Goal: Communication & Community: Answer question/provide support

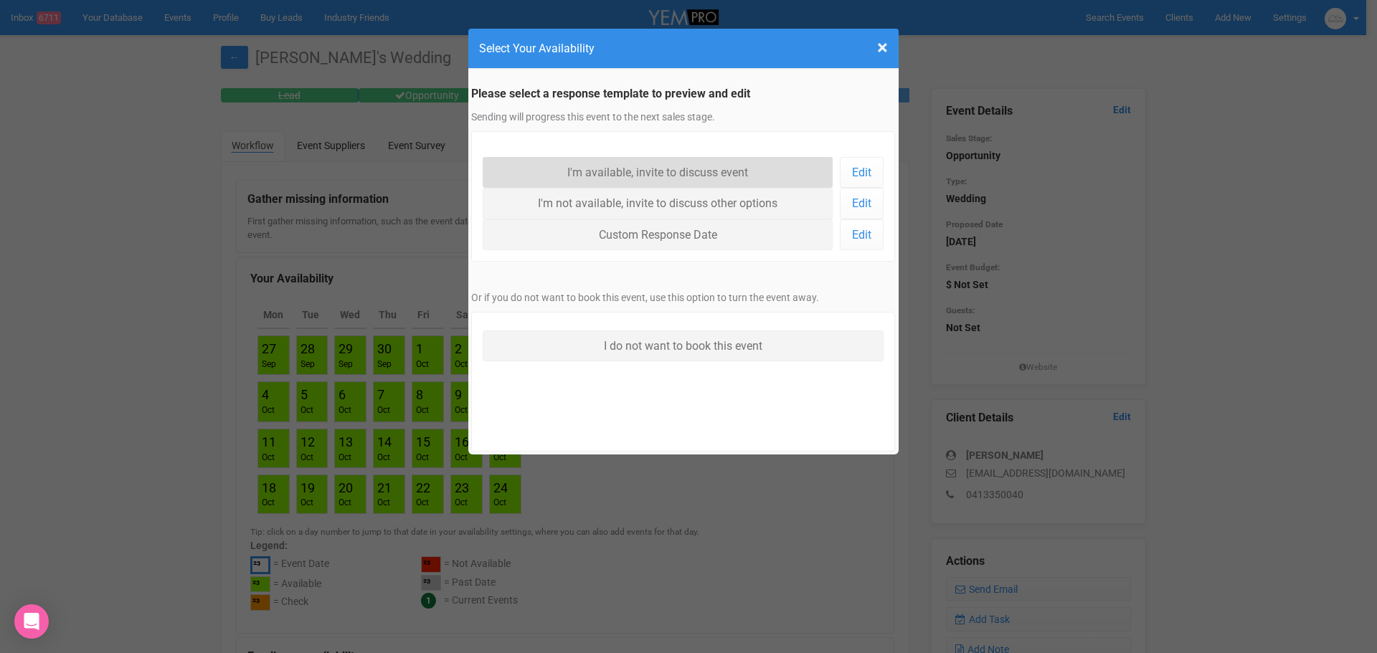
click at [706, 178] on link "I'm available, invite to discuss event" at bounding box center [658, 172] width 351 height 31
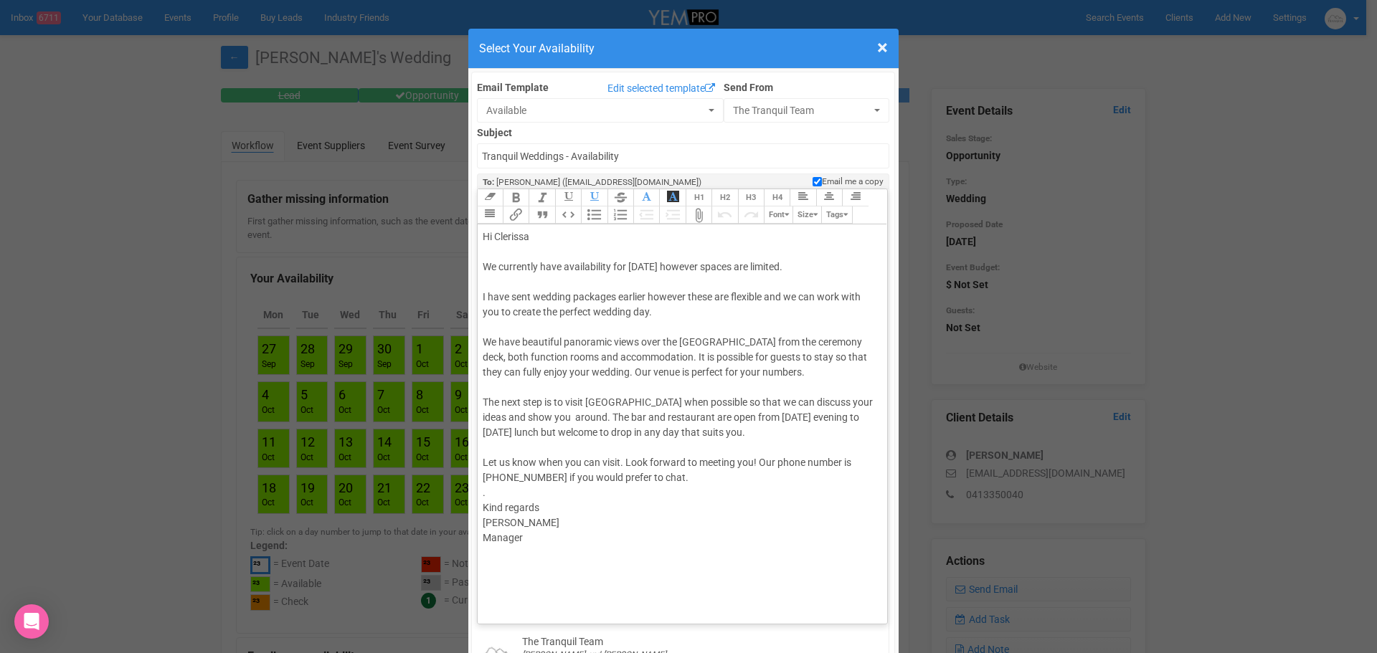
click at [503, 520] on div "Hi [PERSON_NAME] We currently have availability for [DATE] however spaces are l…" at bounding box center [680, 462] width 395 height 467
type trix-editor "<div>Hi [PERSON_NAME]<br><br>We currently have availability for [DATE] however …"
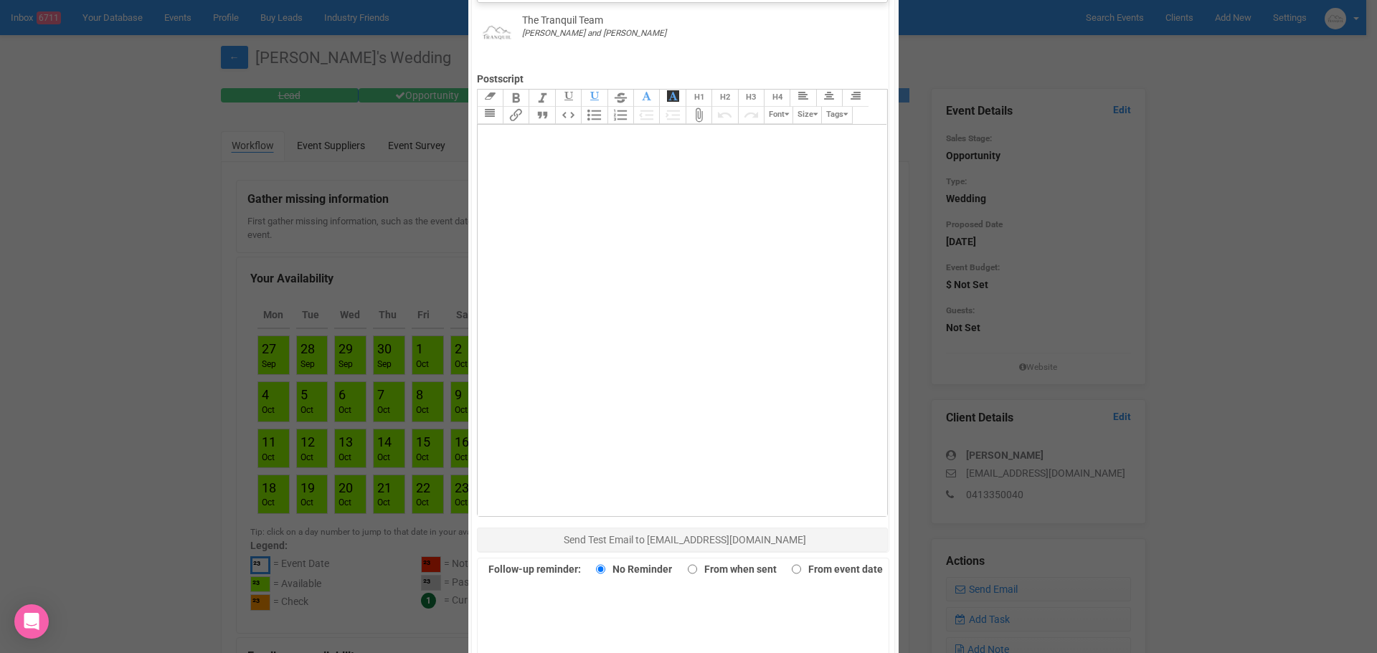
scroll to position [789, 0]
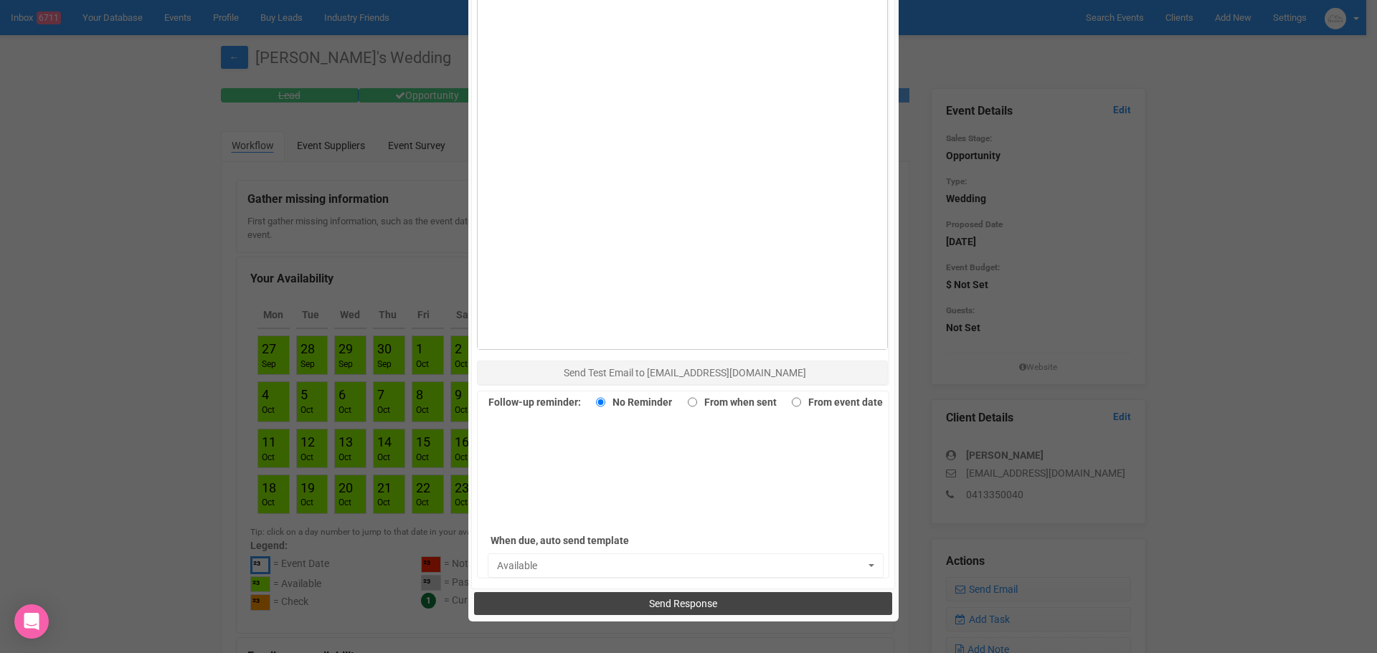
click at [609, 600] on button "Send Response" at bounding box center [683, 603] width 418 height 23
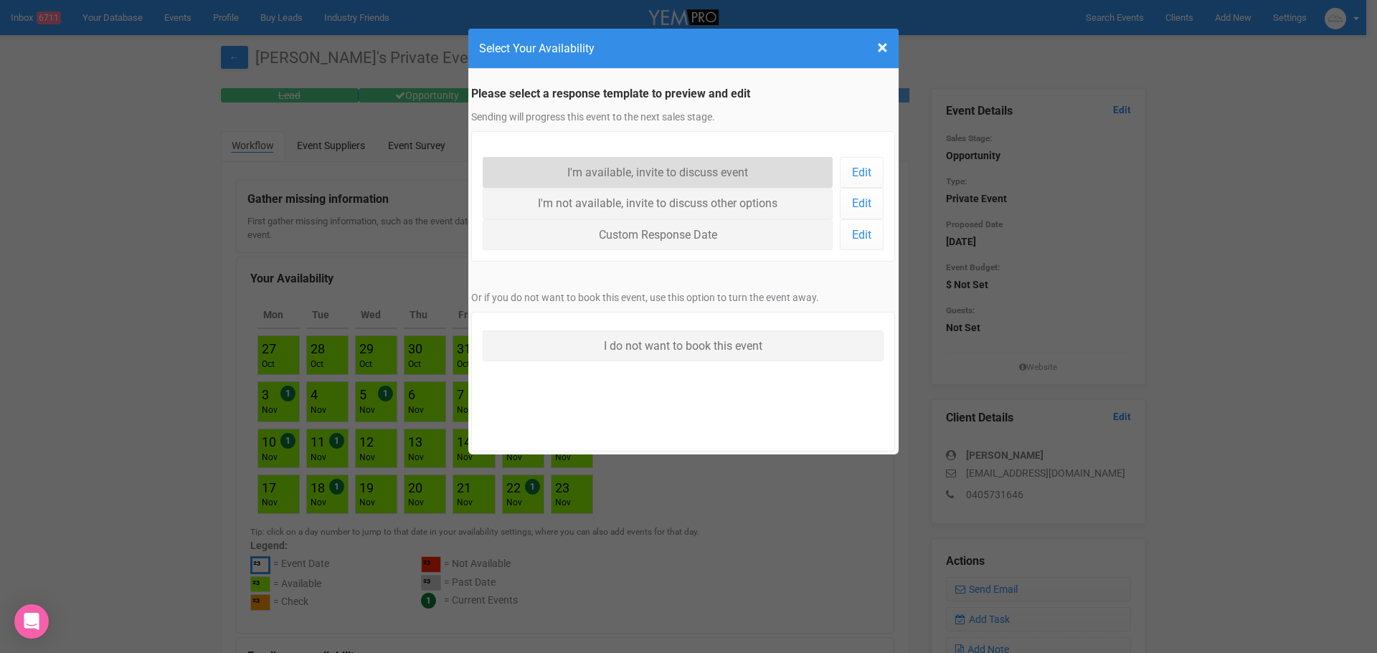
click at [570, 176] on link "I'm available, invite to discuss event" at bounding box center [658, 172] width 351 height 31
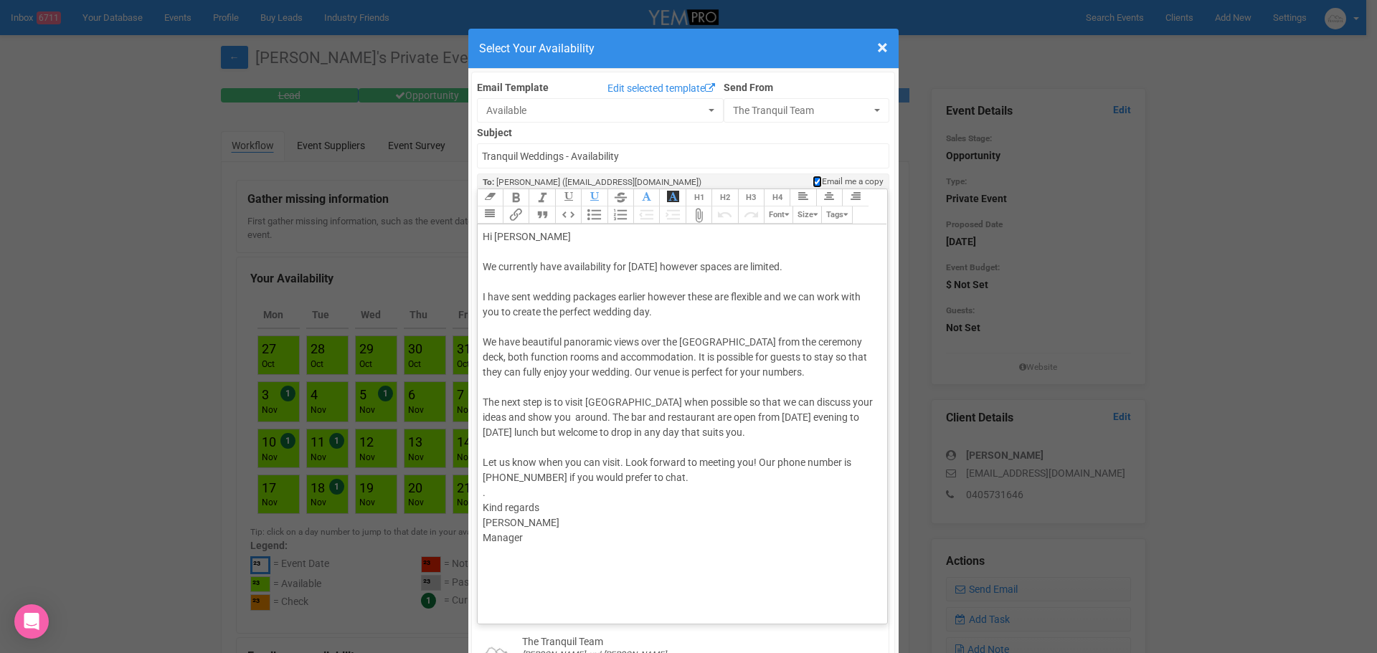
click at [812, 180] on input "Email me a copy" at bounding box center [816, 182] width 9 height 12
checkbox input "false"
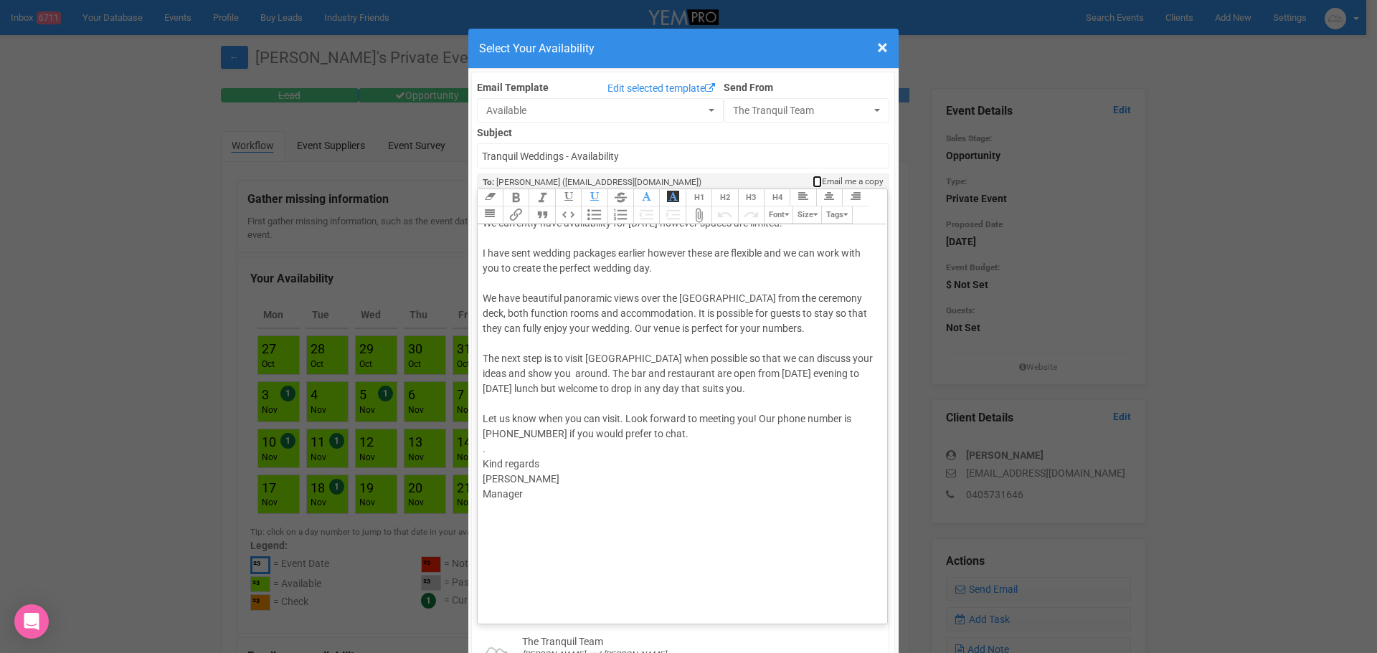
scroll to position [85, 0]
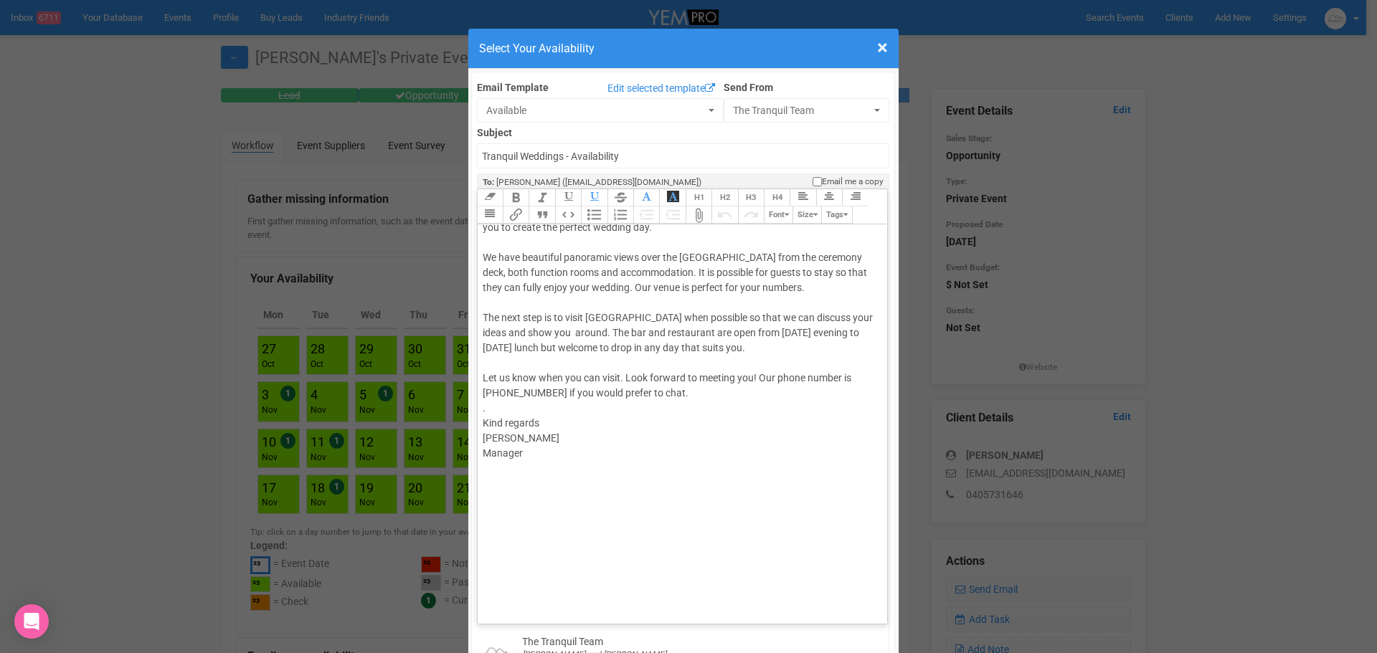
click at [512, 440] on div "Hi [PERSON_NAME] We currently have availability for [DATE] however spaces are l…" at bounding box center [680, 378] width 395 height 467
type trix-editor "<div>Hi [PERSON_NAME]<br><br>We currently have availability for [DATE] however …"
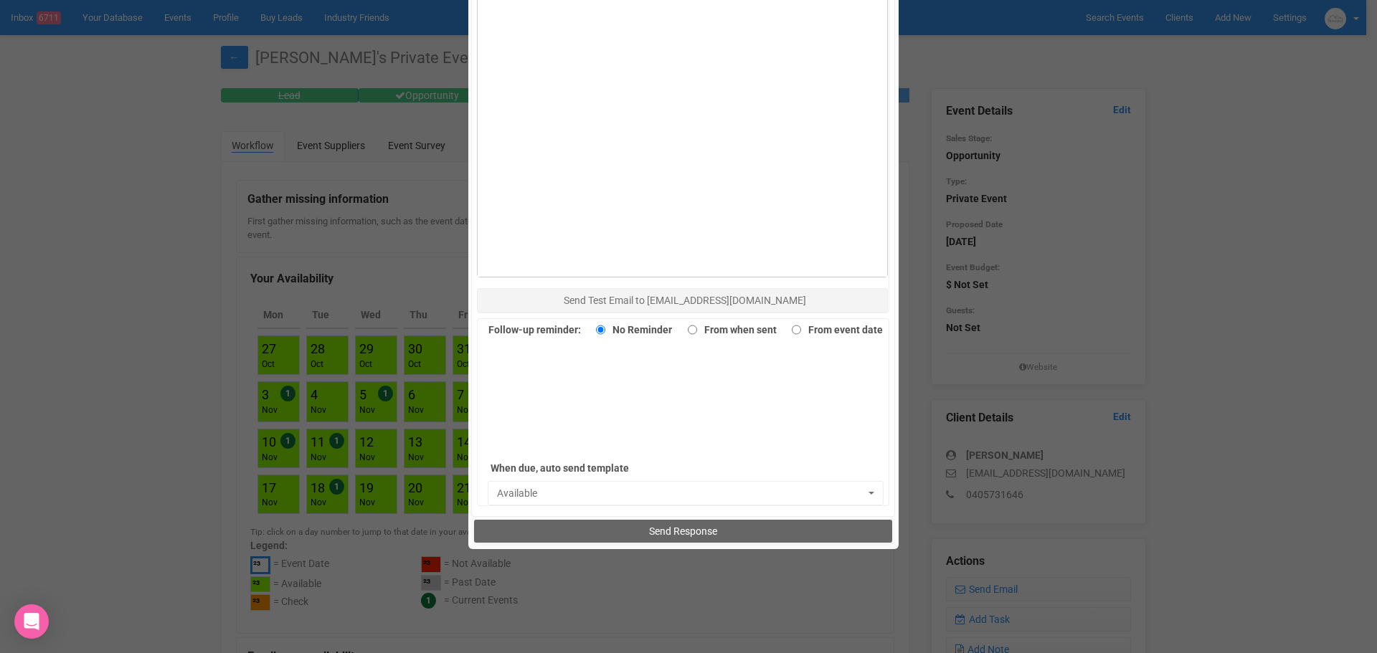
scroll to position [905, 0]
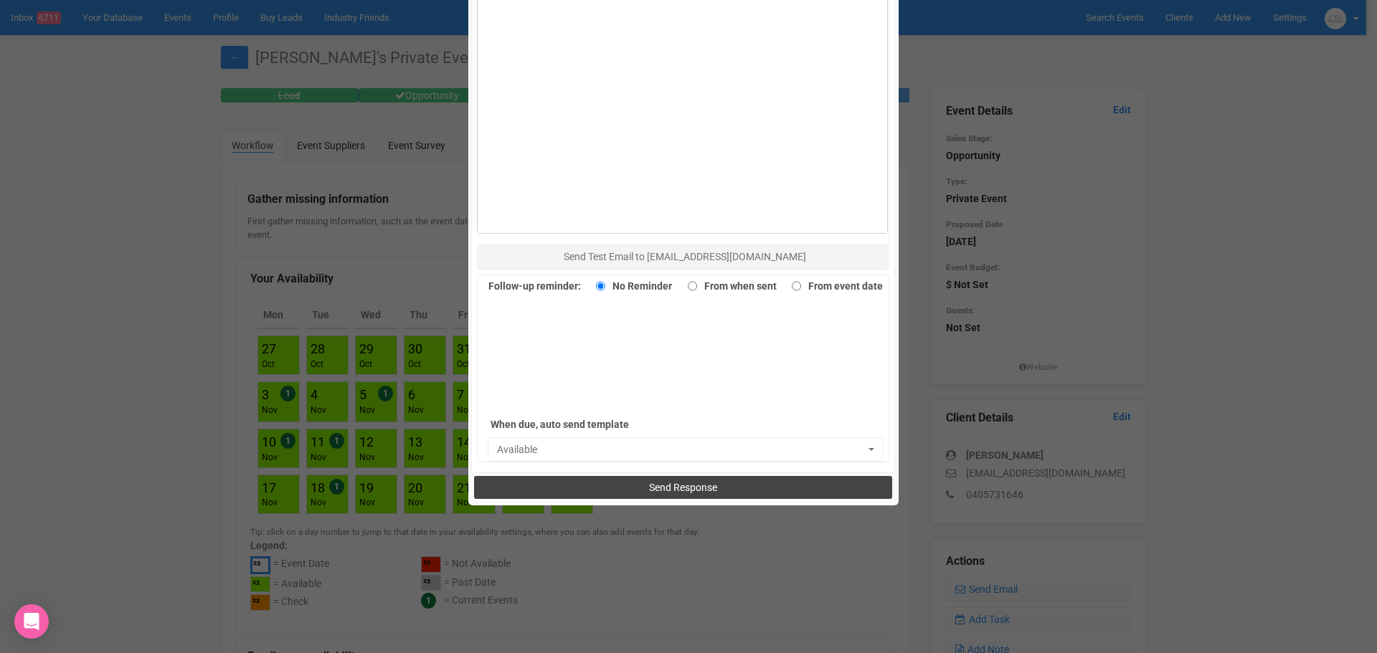
click at [579, 490] on button "Send Response" at bounding box center [683, 487] width 418 height 23
